Goal: Task Accomplishment & Management: Manage account settings

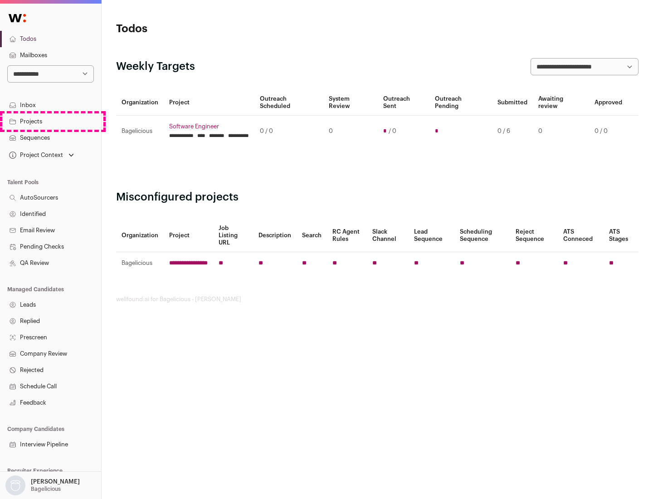
click at [50, 121] on link "Projects" at bounding box center [50, 121] width 101 height 16
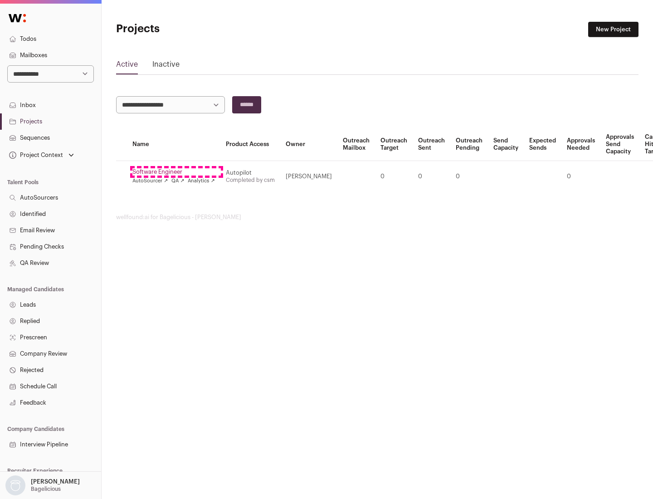
click at [176, 172] on link "Software Engineer" at bounding box center [173, 171] width 82 height 7
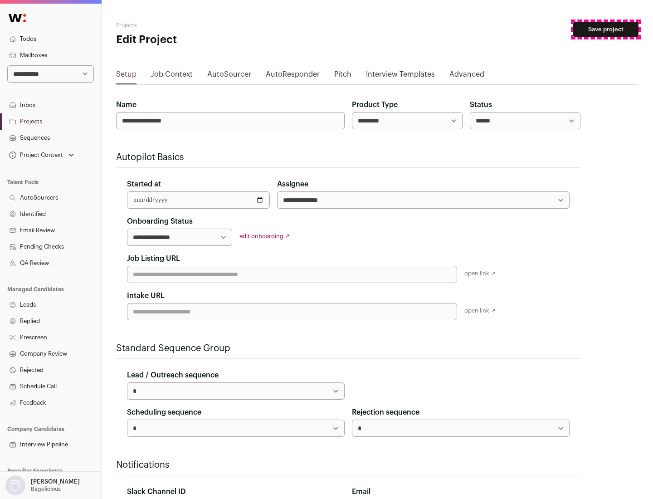
click at [606, 29] on button "Save project" at bounding box center [605, 29] width 65 height 15
